Goal: Entertainment & Leisure: Browse casually

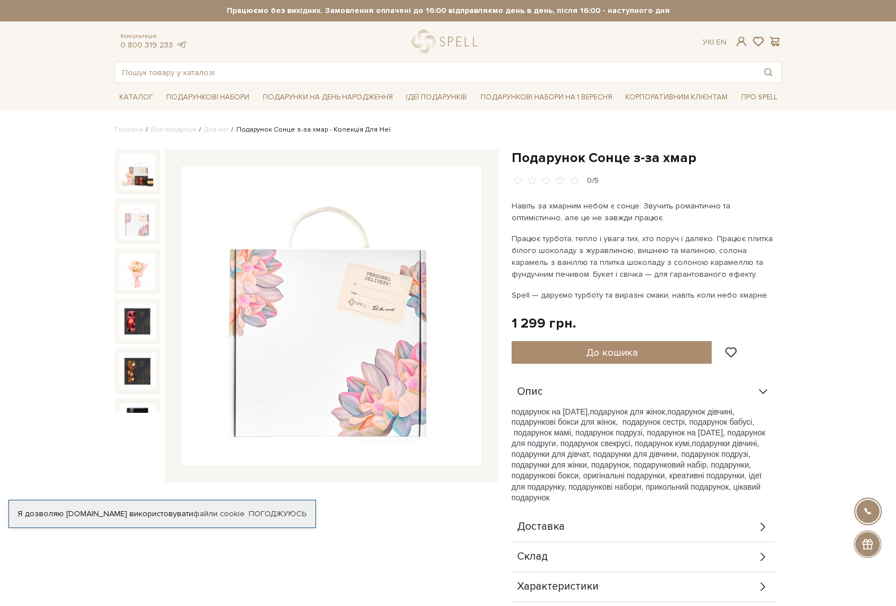
click at [140, 220] on img at bounding box center [137, 221] width 36 height 36
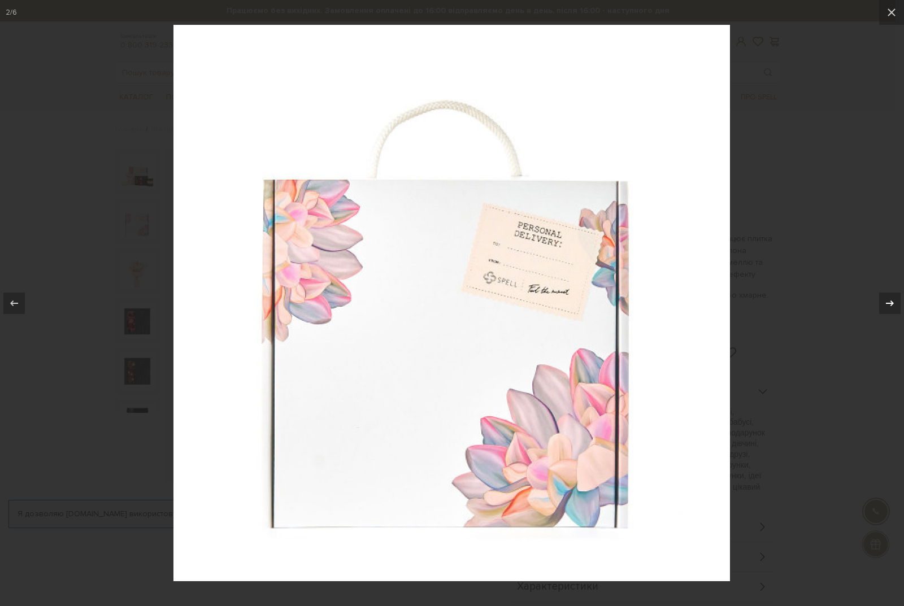
click at [885, 305] on icon at bounding box center [890, 304] width 14 height 14
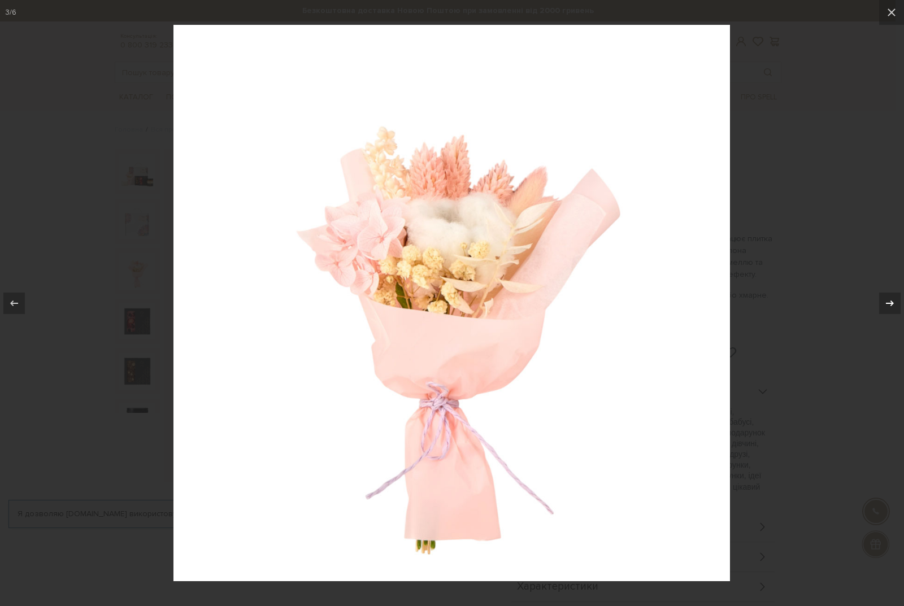
click at [882, 311] on div at bounding box center [889, 303] width 21 height 21
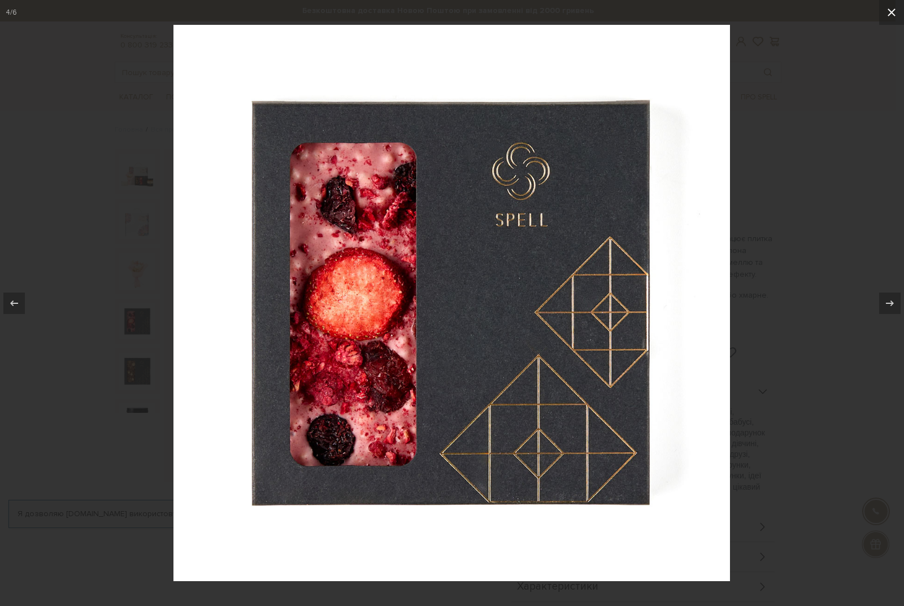
click at [895, 10] on icon at bounding box center [892, 12] width 8 height 8
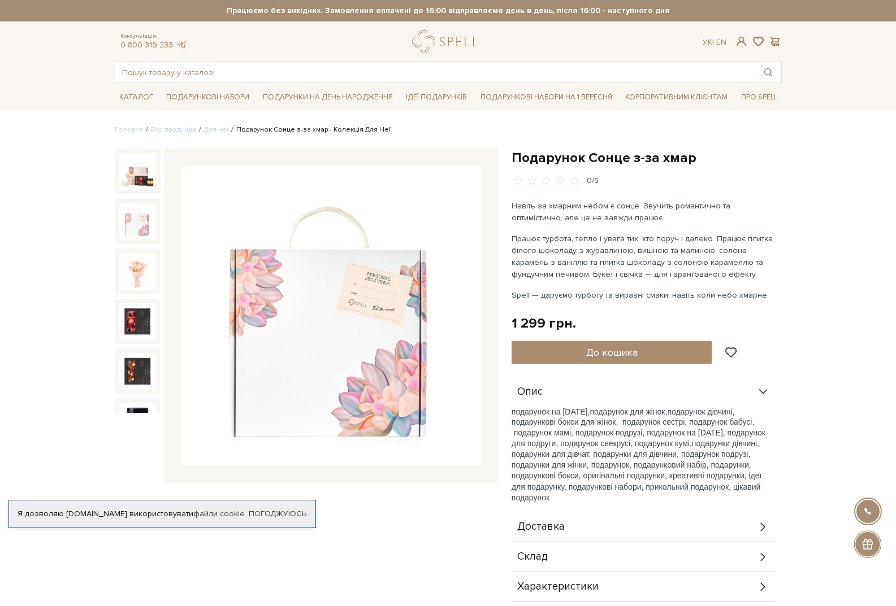
click at [128, 221] on img at bounding box center [137, 221] width 36 height 36
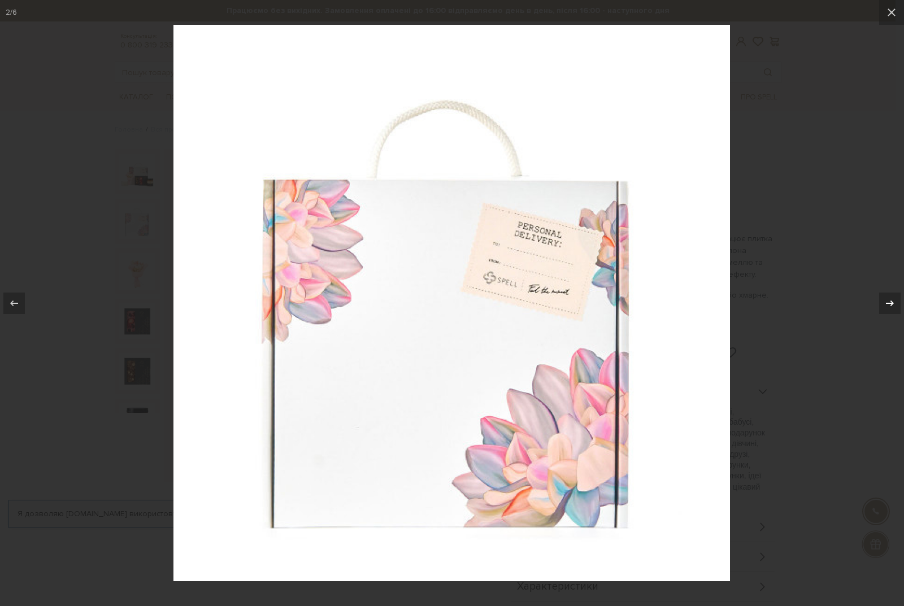
click at [893, 301] on icon at bounding box center [890, 304] width 14 height 14
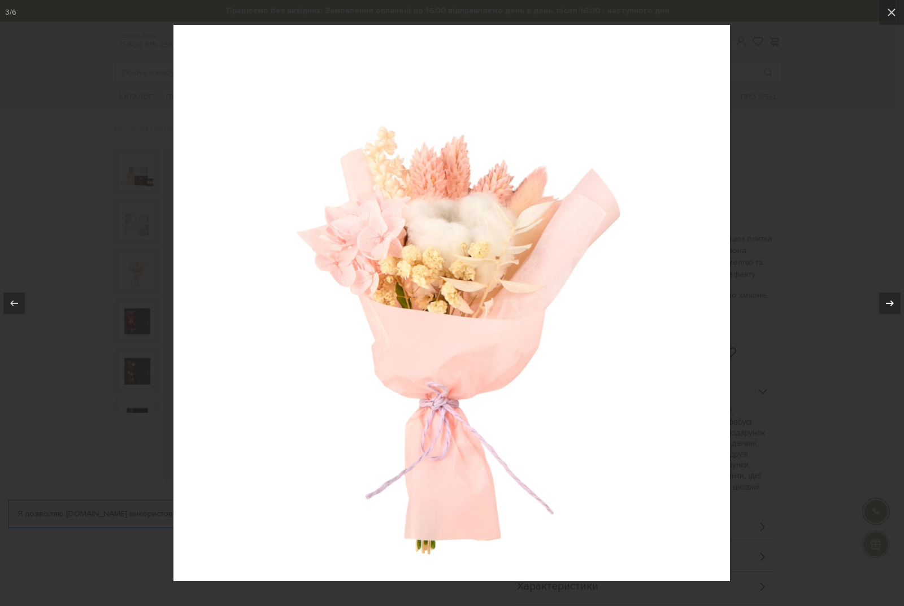
click at [893, 301] on icon at bounding box center [890, 304] width 14 height 14
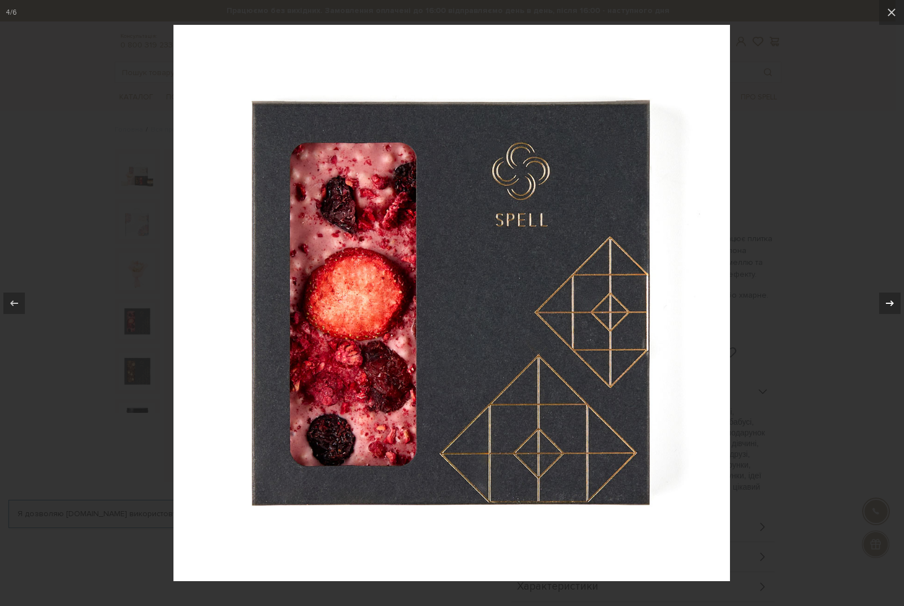
click at [893, 301] on icon at bounding box center [890, 304] width 14 height 14
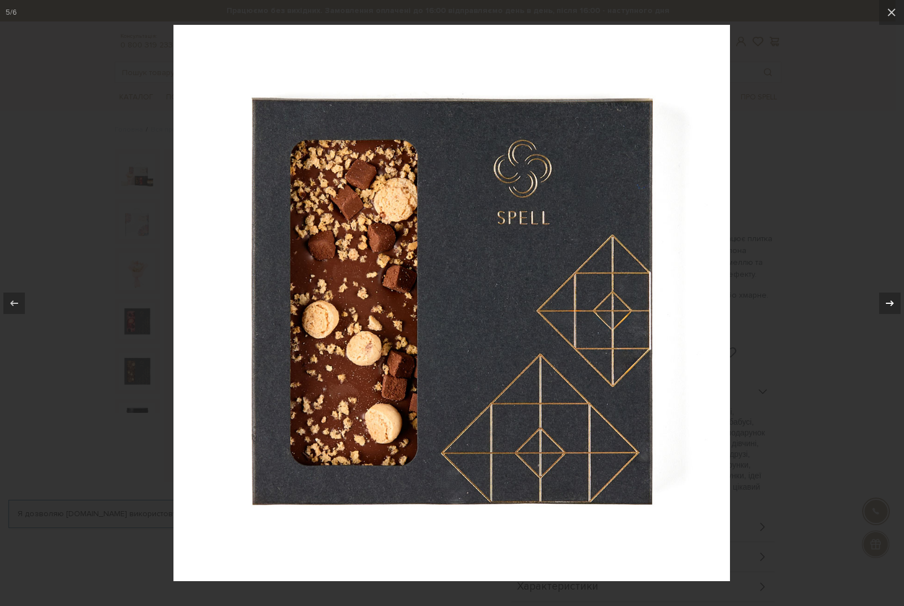
click at [893, 301] on icon at bounding box center [890, 304] width 14 height 14
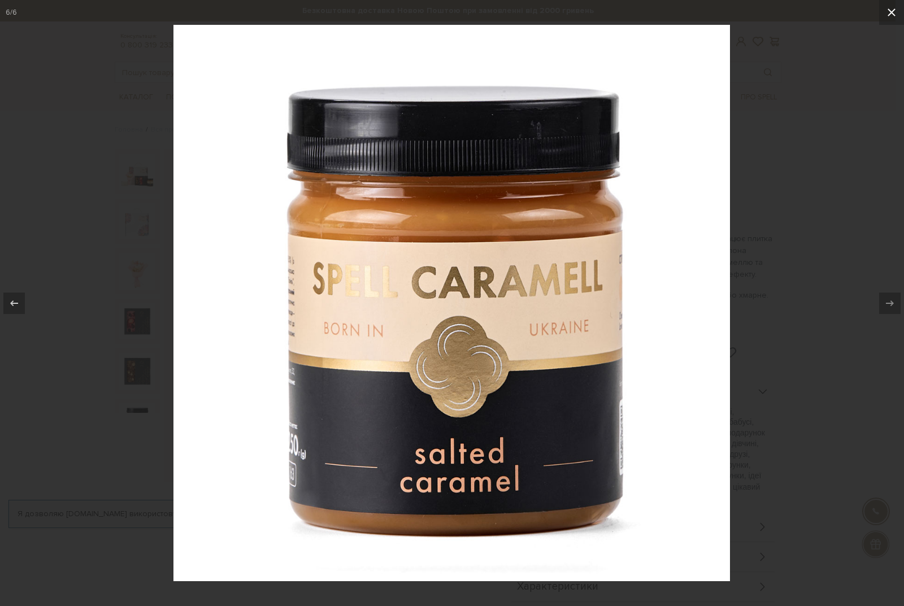
click at [891, 11] on icon at bounding box center [892, 13] width 14 height 14
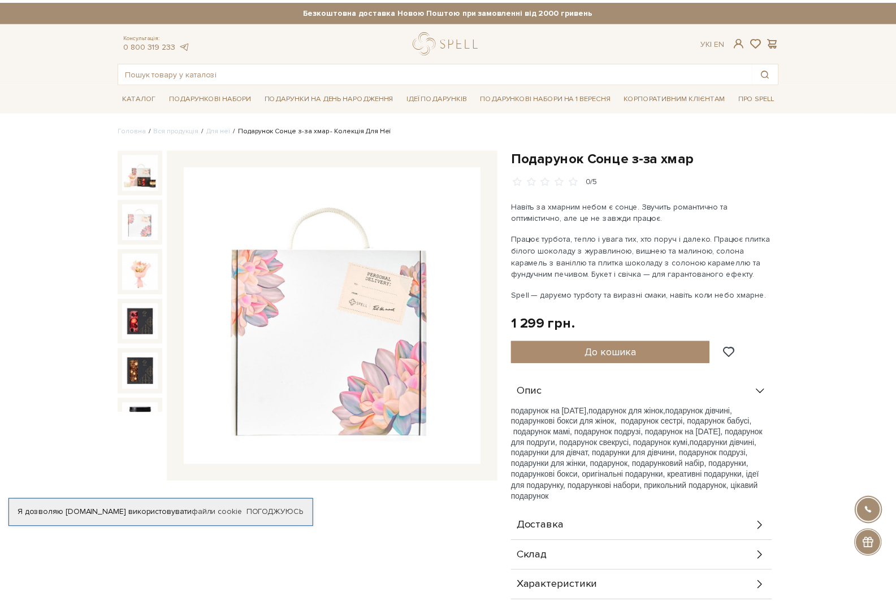
scroll to position [15, 0]
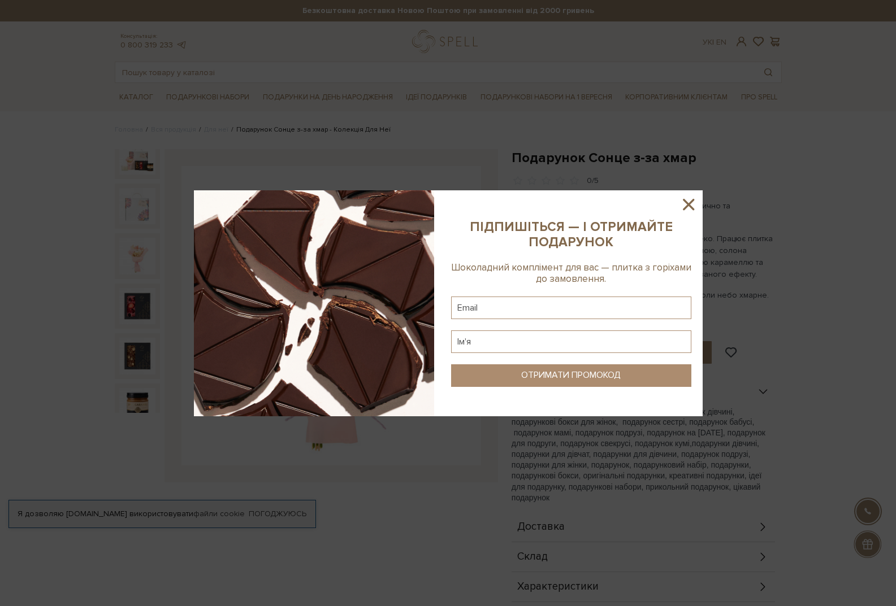
click at [685, 205] on icon at bounding box center [688, 204] width 19 height 19
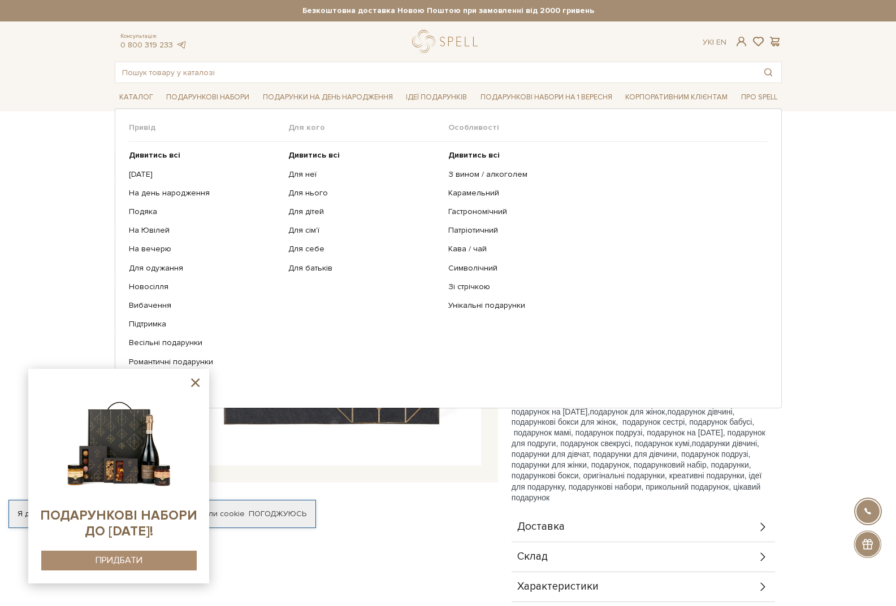
scroll to position [57, 0]
